Goal: Transaction & Acquisition: Purchase product/service

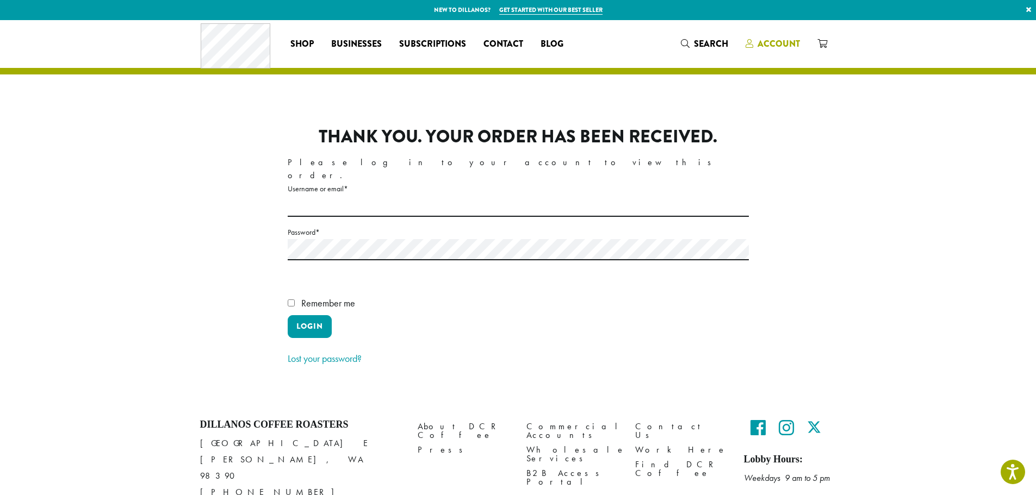
click at [773, 46] on span "Account" at bounding box center [779, 44] width 42 height 13
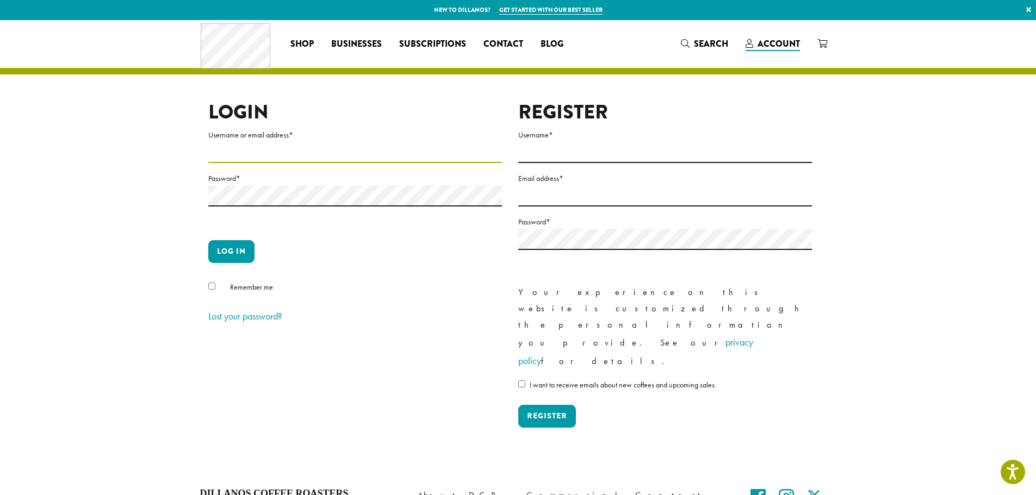
click at [324, 146] on input "Username or email address *" at bounding box center [355, 152] width 294 height 21
type input "**********"
click at [234, 247] on button "Log in" at bounding box center [231, 251] width 46 height 23
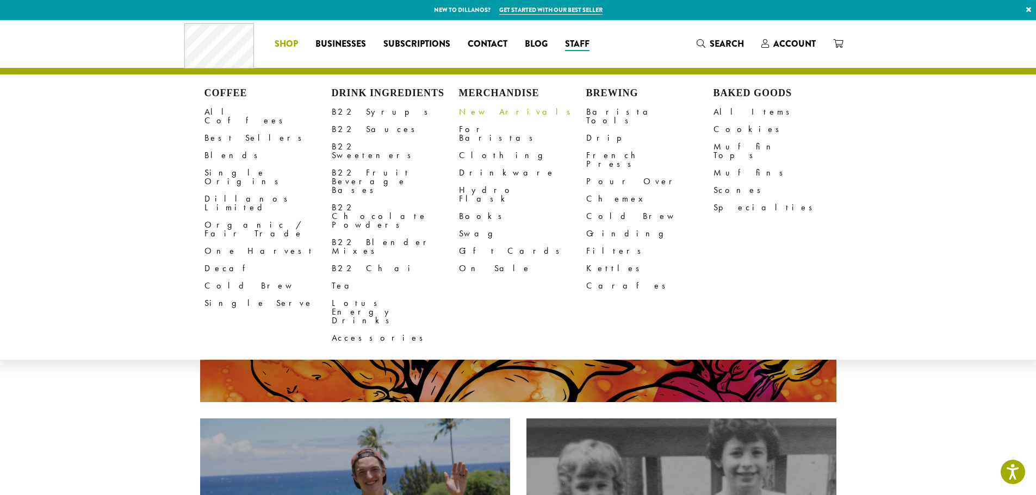
click at [475, 111] on link "New Arrivals" at bounding box center [522, 111] width 127 height 17
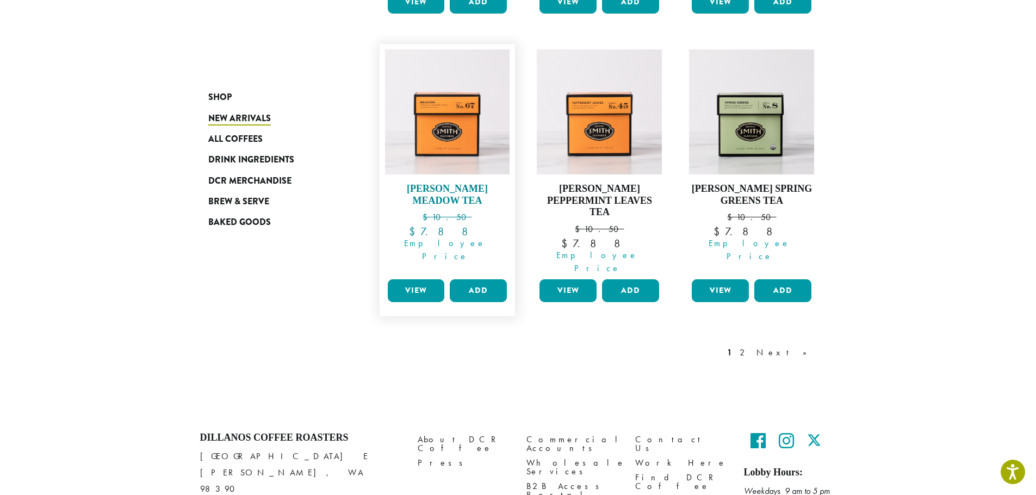
scroll to position [978, 0]
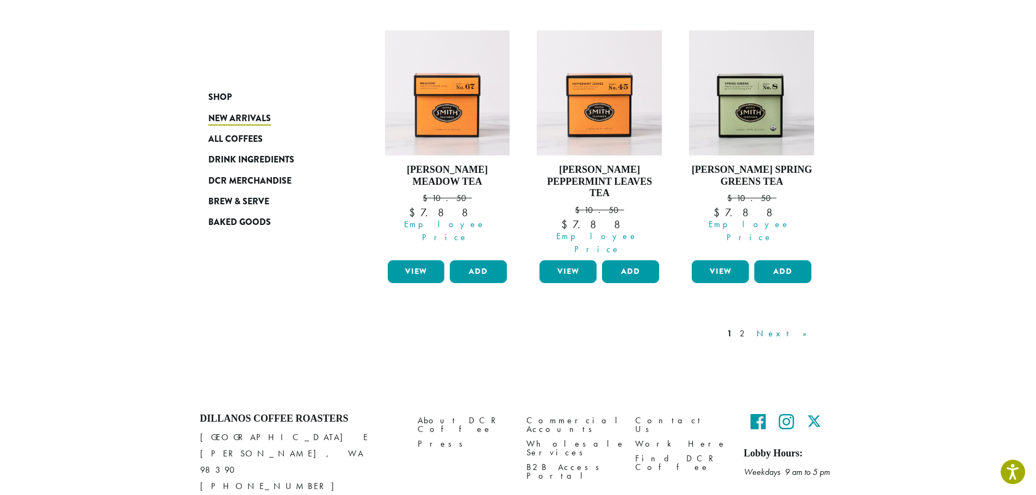
click at [802, 327] on link "Next »" at bounding box center [785, 333] width 63 height 13
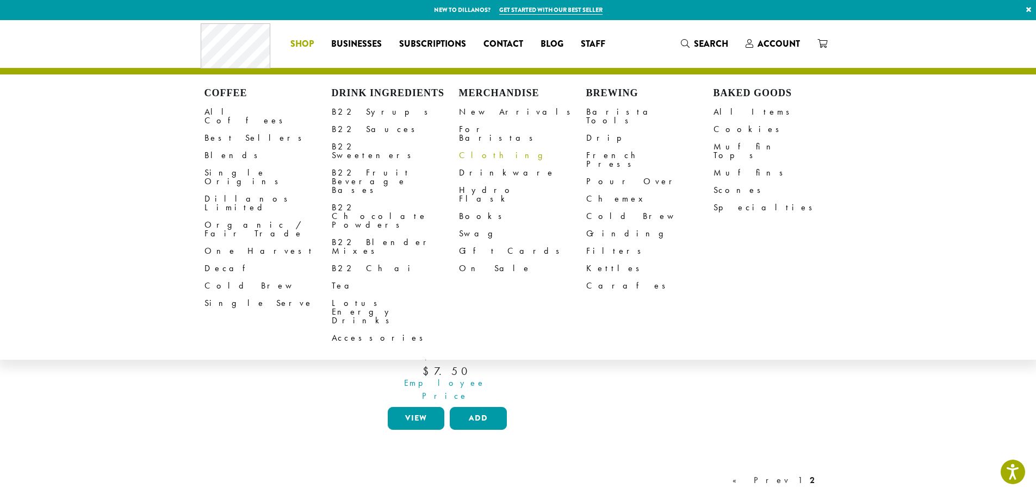
click at [467, 147] on link "Clothing" at bounding box center [522, 155] width 127 height 17
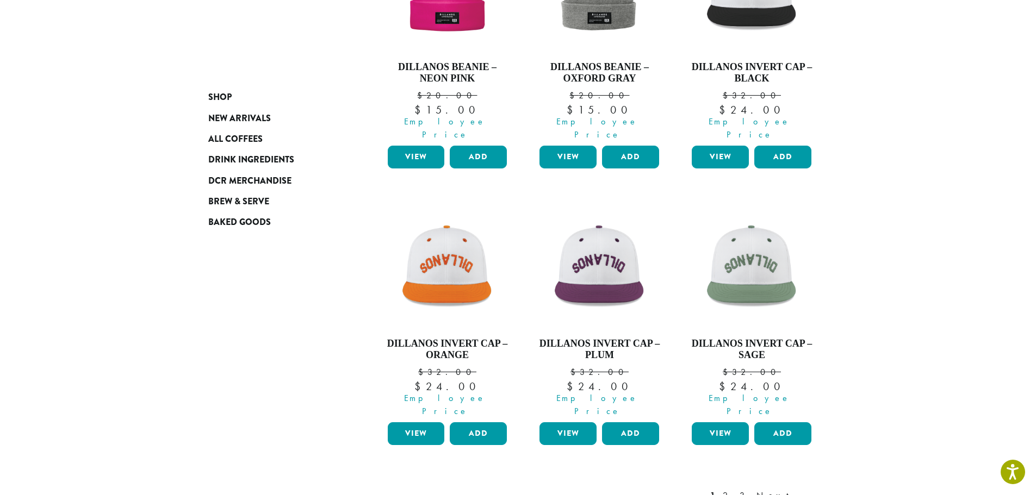
scroll to position [870, 0]
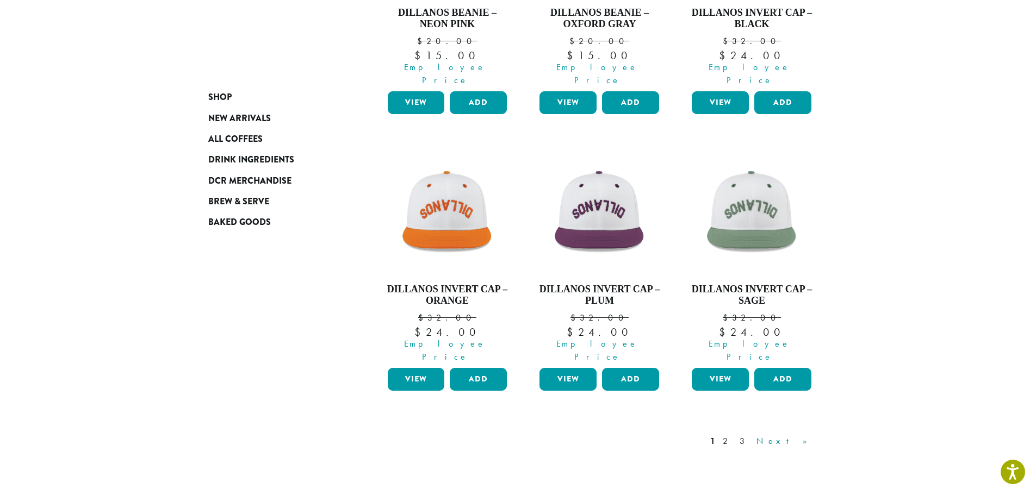
click at [804, 435] on link "Next »" at bounding box center [785, 441] width 63 height 13
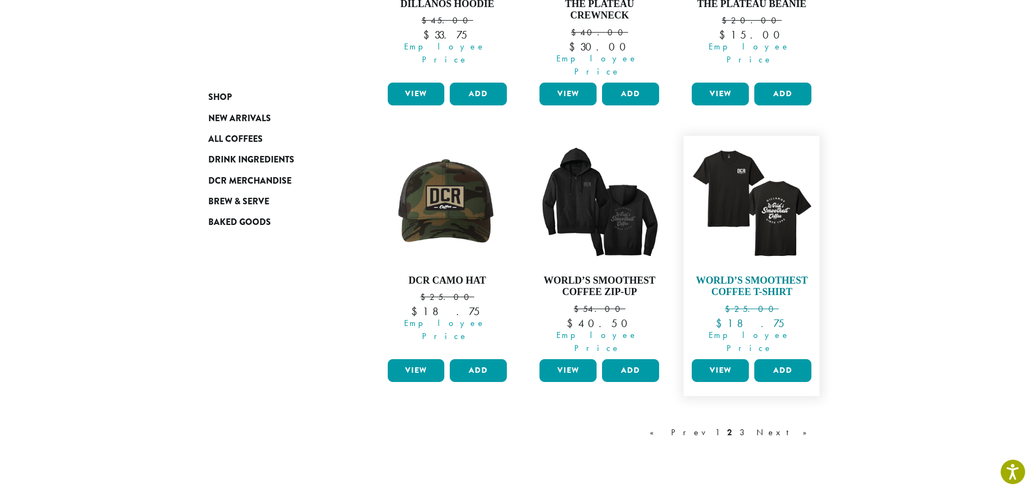
scroll to position [883, 0]
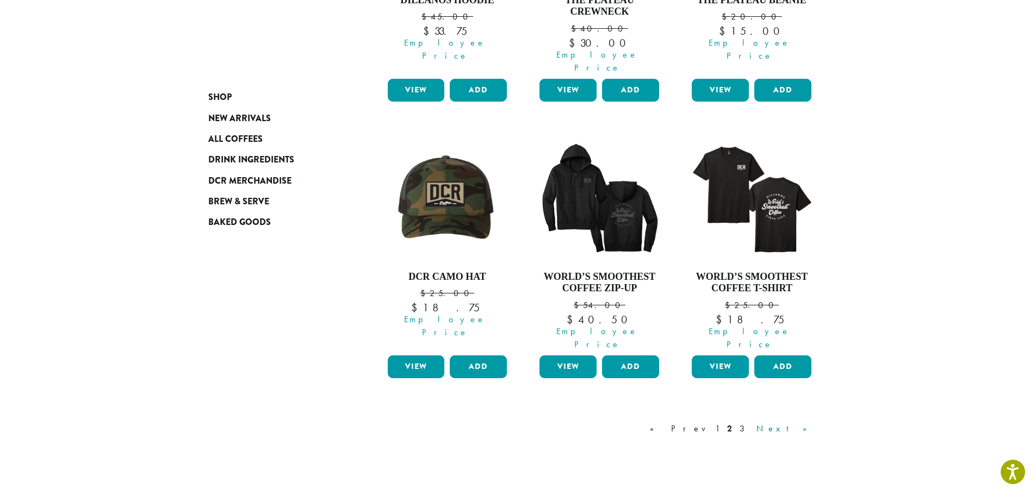
click at [799, 423] on link "Next »" at bounding box center [785, 429] width 63 height 13
